Goal: Information Seeking & Learning: Learn about a topic

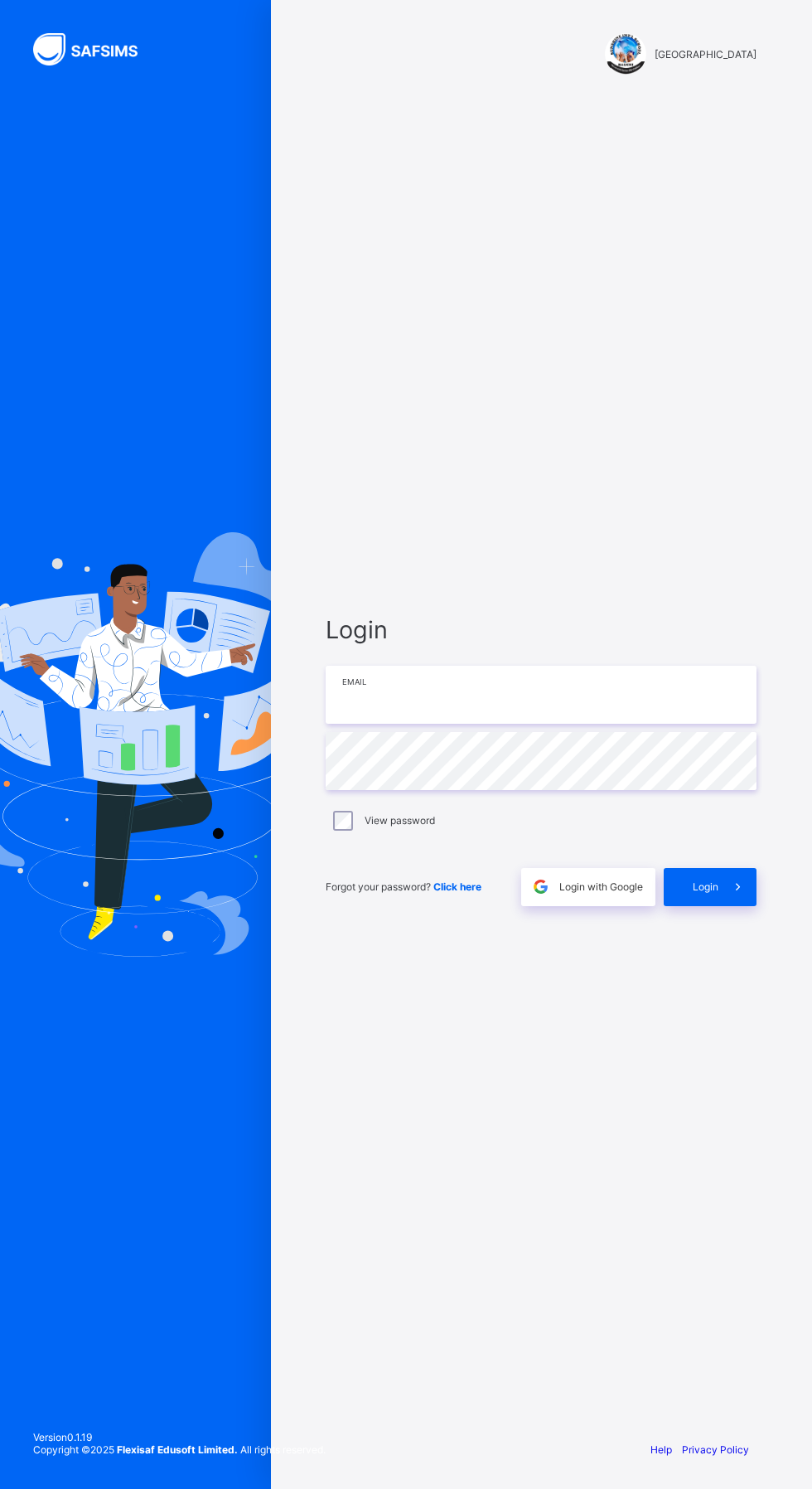
click at [518, 724] on input "email" at bounding box center [541, 695] width 431 height 58
type input "**********"
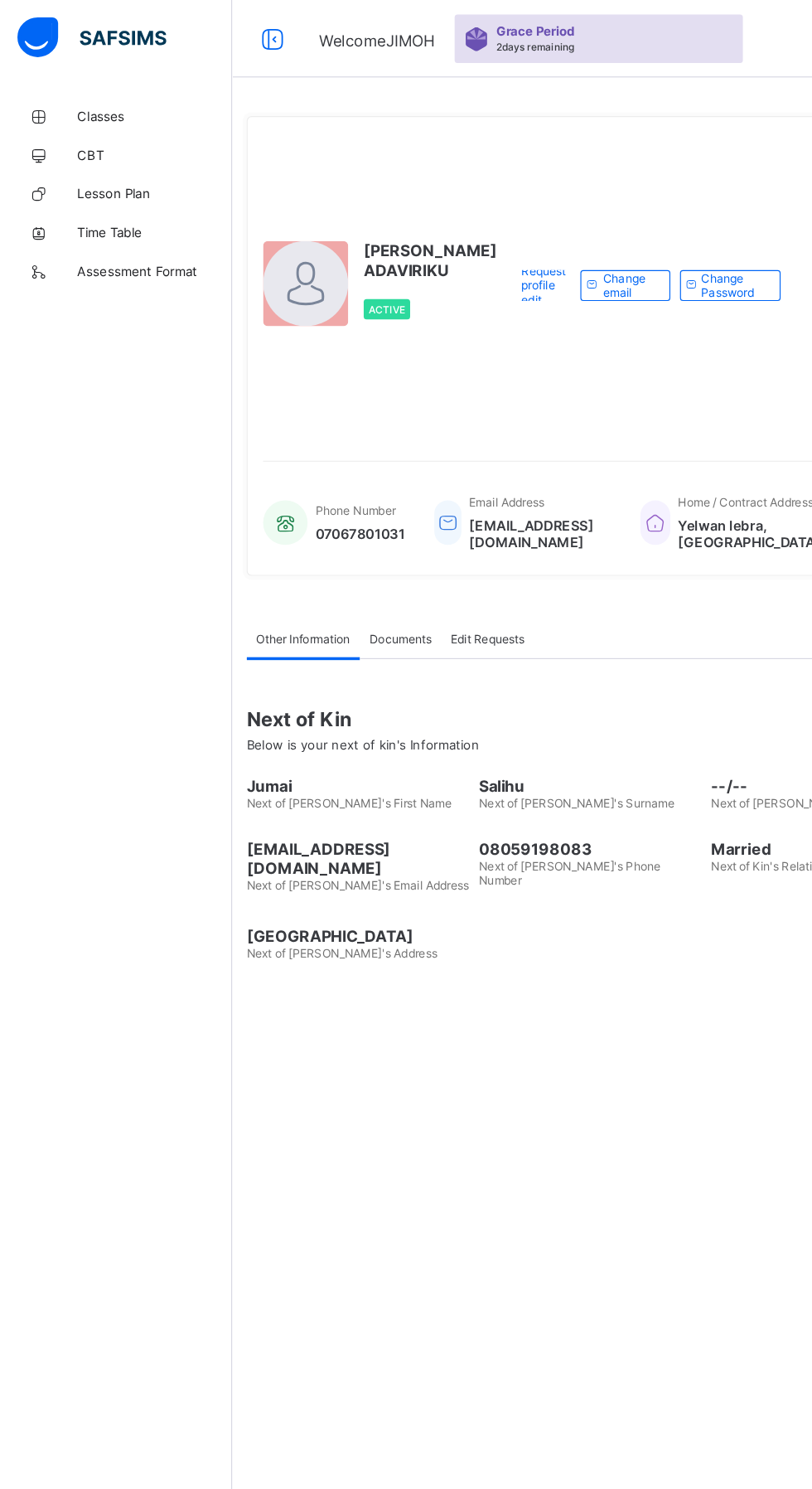
click at [107, 106] on span "Classes" at bounding box center [132, 99] width 133 height 14
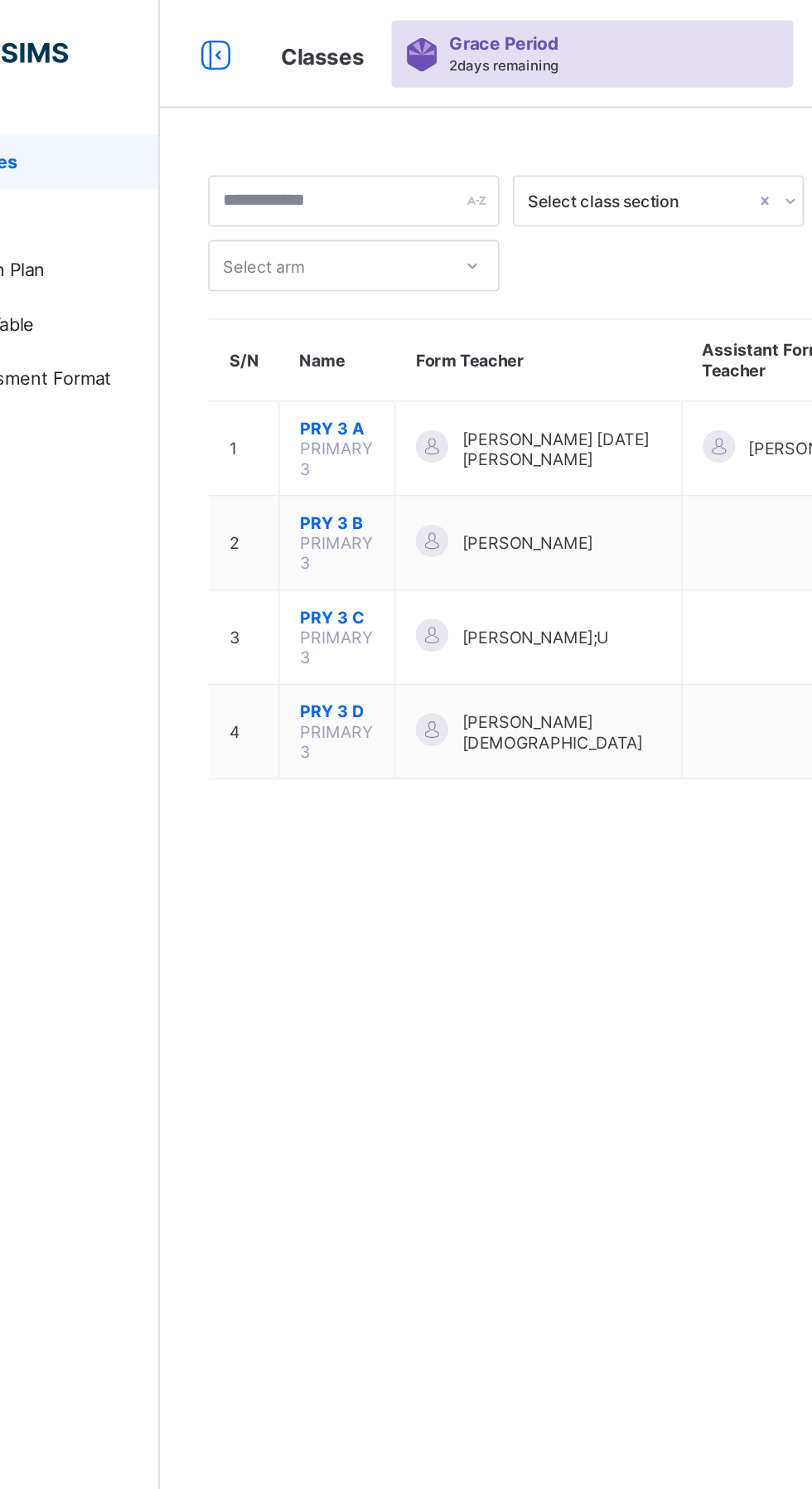
click at [319, 262] on span "PRY 3 A" at bounding box center [308, 263] width 45 height 13
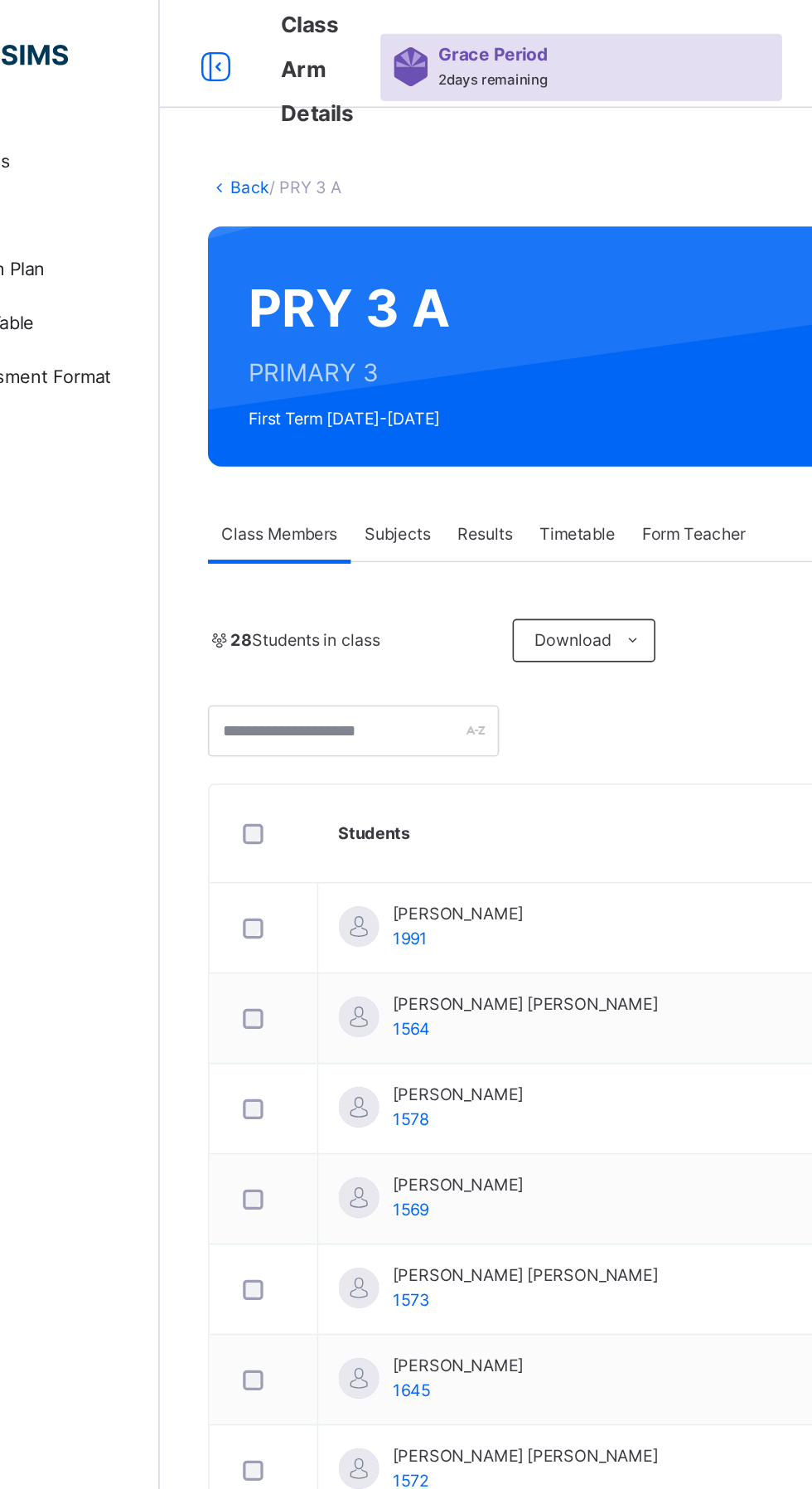
click at [406, 323] on span "Results" at bounding box center [399, 328] width 34 height 15
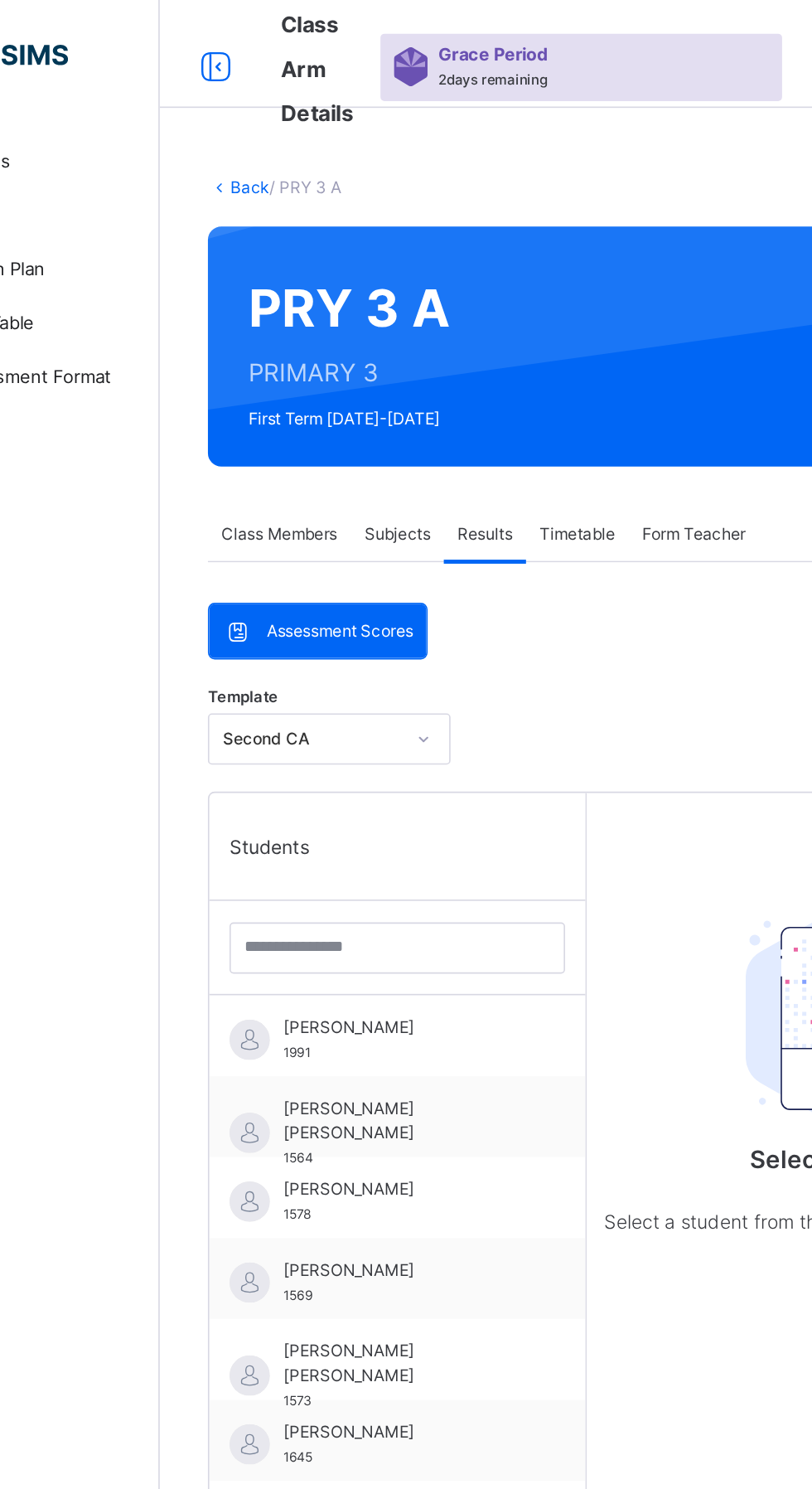
click at [343, 639] on span "[PERSON_NAME]" at bounding box center [350, 632] width 148 height 15
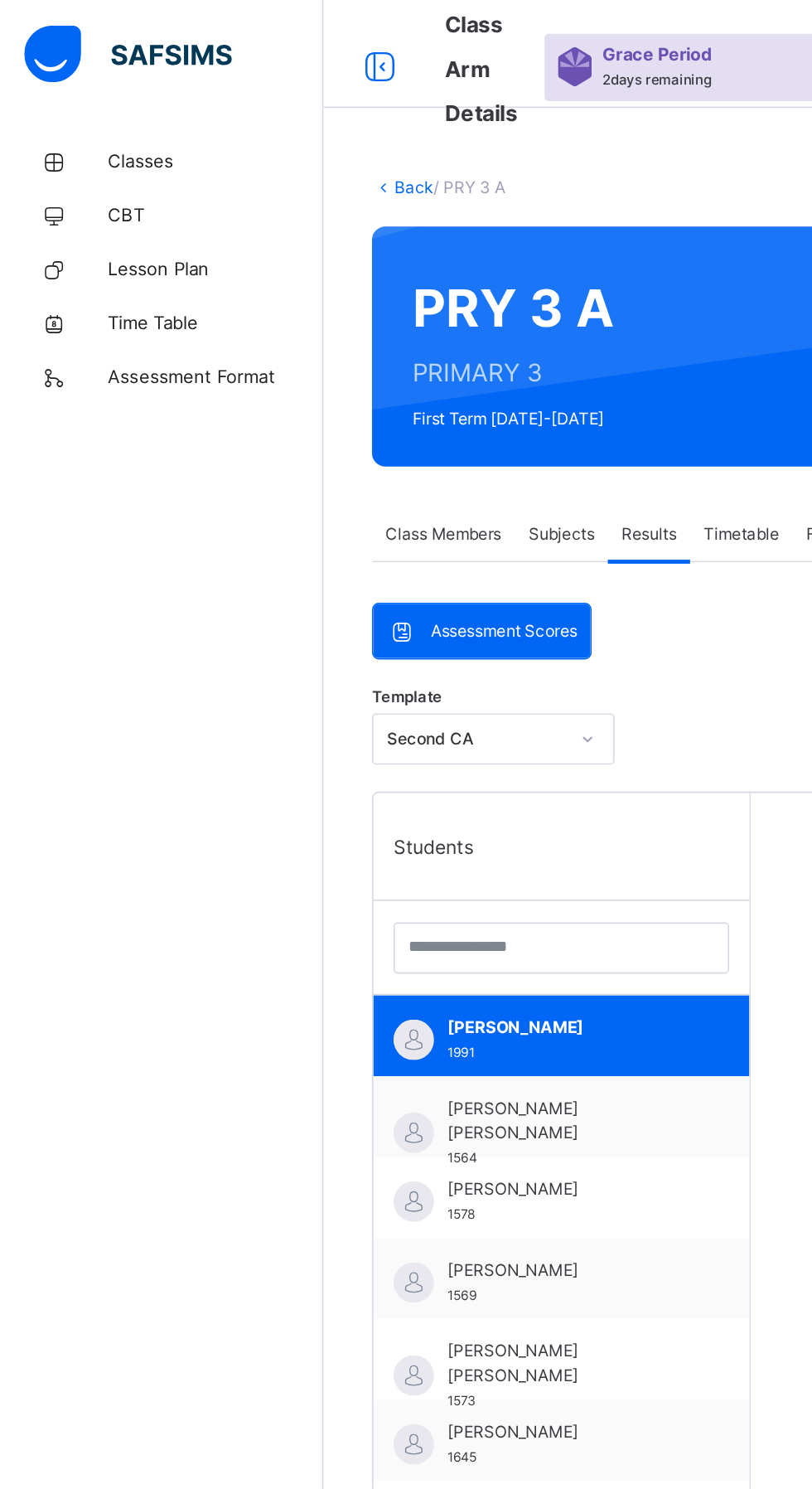
click at [267, 334] on span "Class Members" at bounding box center [272, 328] width 71 height 15
